Goal: Transaction & Acquisition: Download file/media

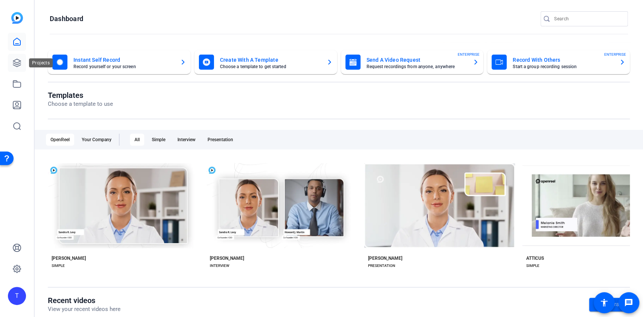
click at [15, 57] on link at bounding box center [17, 63] width 18 height 18
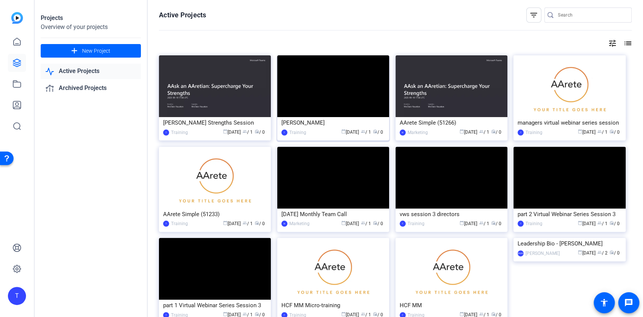
click at [332, 127] on div "[PERSON_NAME]" at bounding box center [333, 122] width 104 height 11
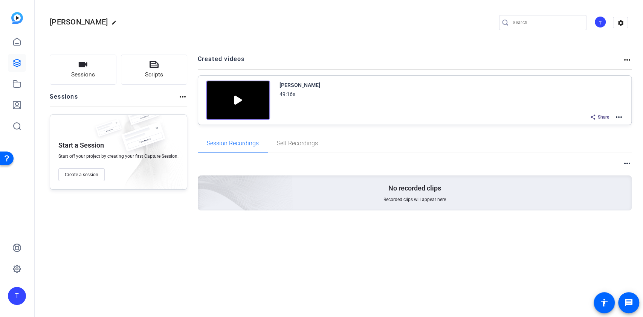
click at [235, 99] on img at bounding box center [238, 100] width 64 height 39
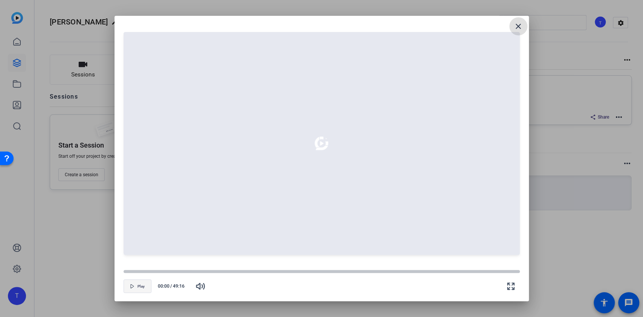
click at [137, 286] on span "Play" at bounding box center [140, 286] width 7 height 5
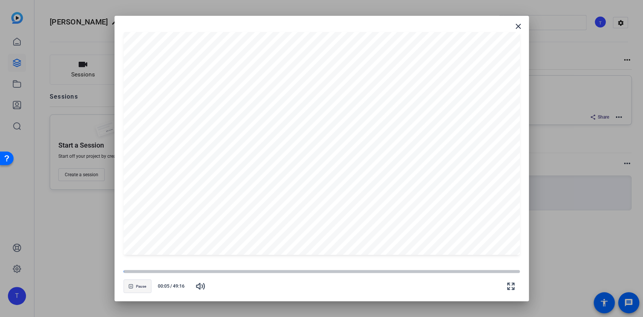
click at [140, 285] on span "Pause" at bounding box center [141, 286] width 10 height 5
click at [519, 25] on mat-icon "close" at bounding box center [517, 26] width 9 height 9
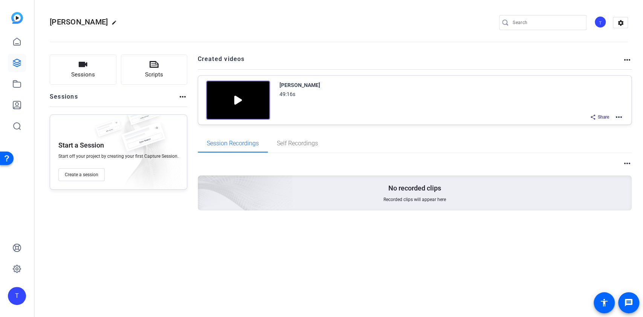
click at [620, 117] on mat-icon "more_horiz" at bounding box center [618, 117] width 9 height 9
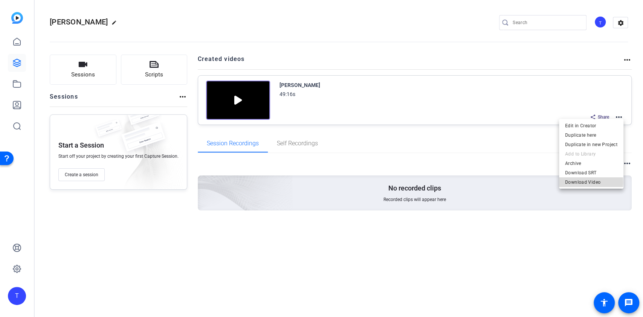
click at [576, 182] on span "Download Video" at bounding box center [591, 182] width 52 height 9
